Goal: Navigation & Orientation: Find specific page/section

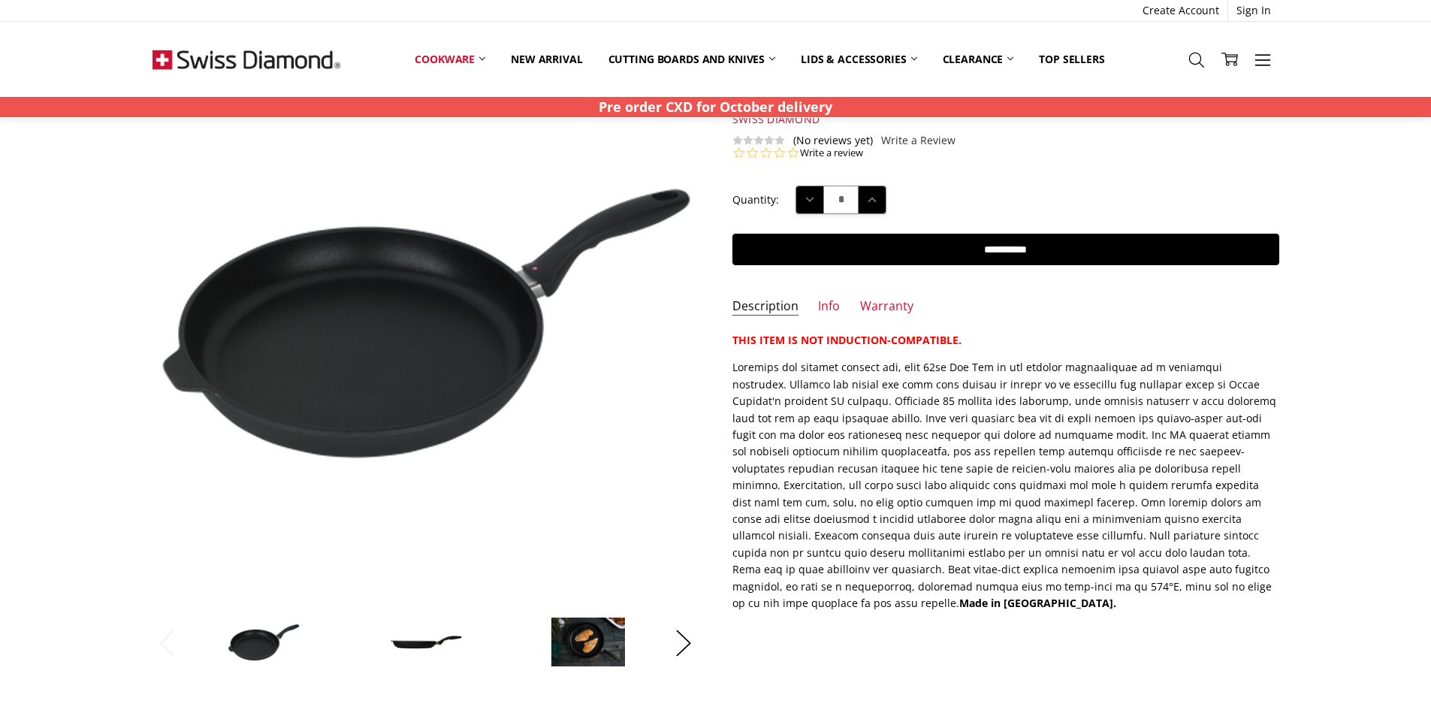
scroll to position [75, 0]
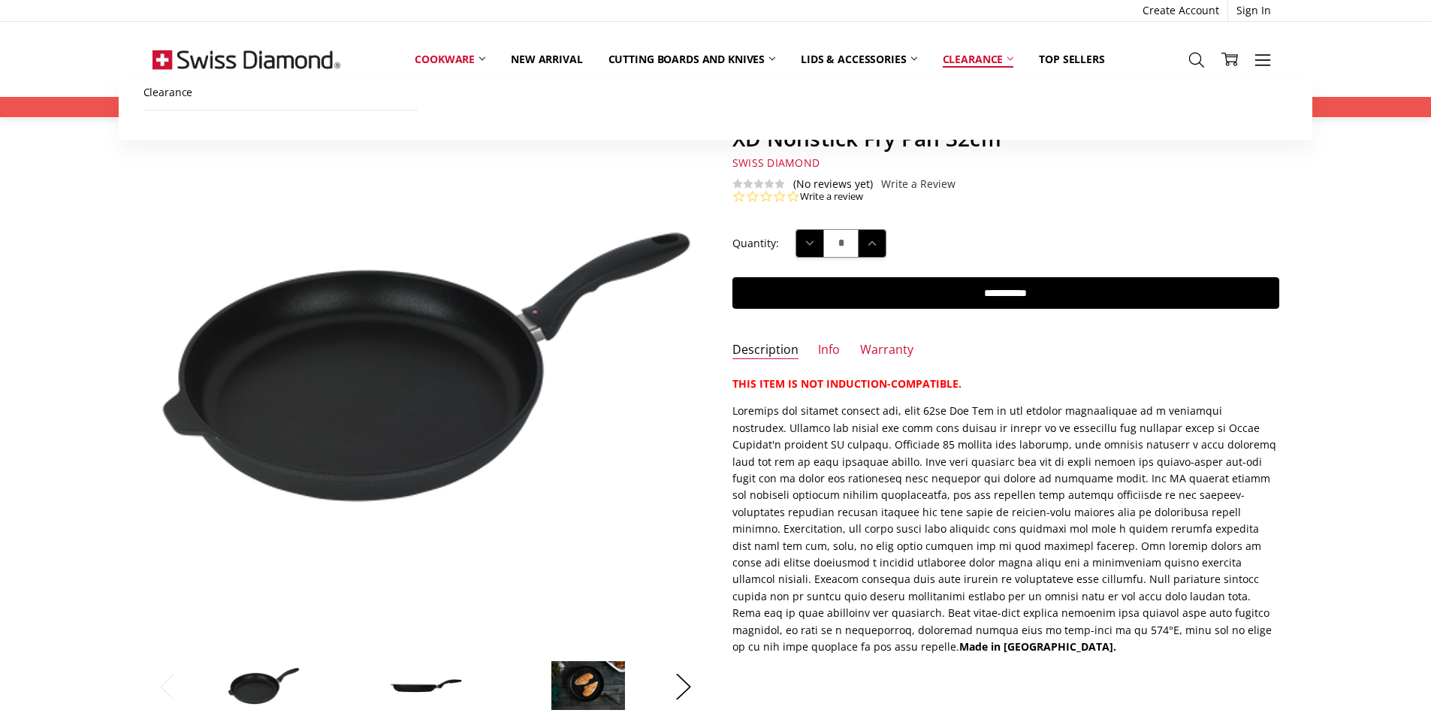
click at [984, 65] on link "Clearance" at bounding box center [978, 59] width 97 height 33
